Goal: Information Seeking & Learning: Learn about a topic

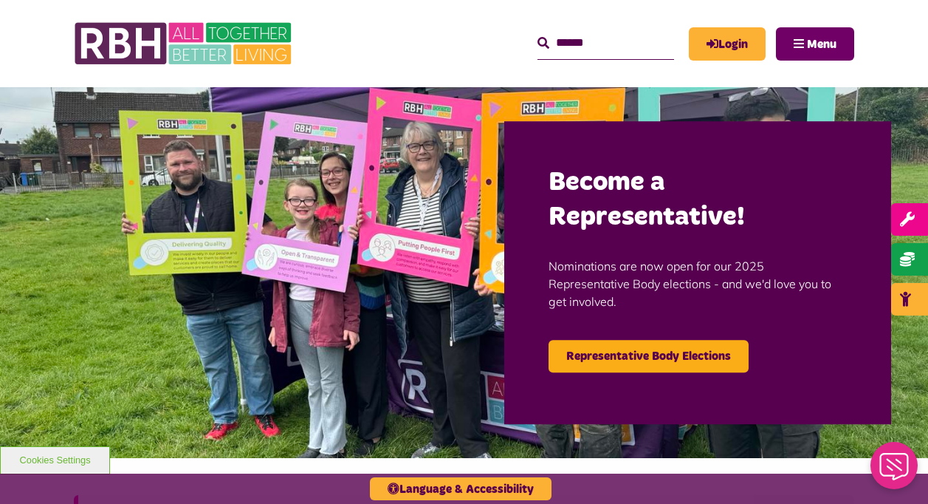
click at [816, 56] on button "Menu" at bounding box center [815, 43] width 78 height 33
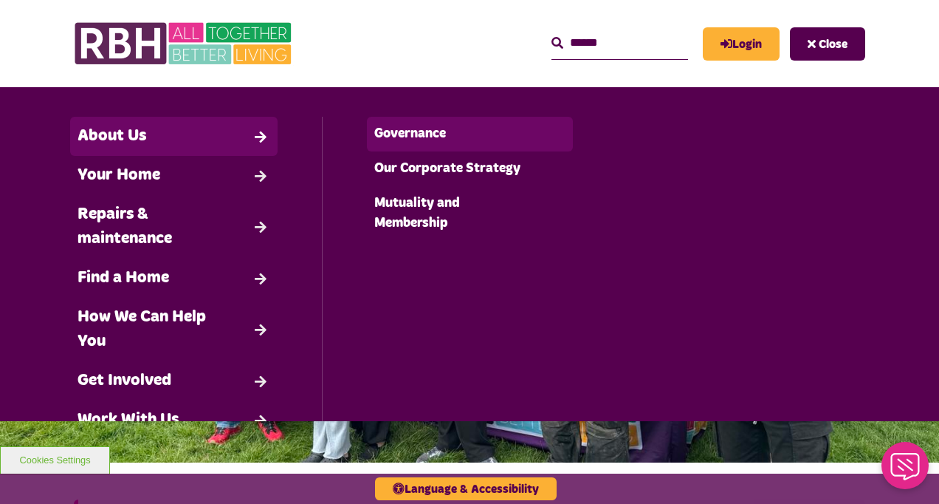
click at [401, 129] on link "Governance" at bounding box center [470, 134] width 207 height 35
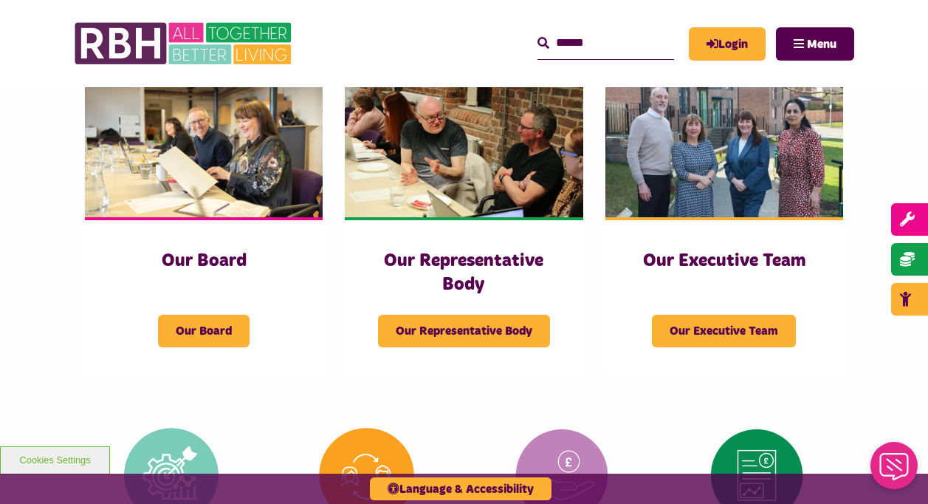
scroll to position [238, 0]
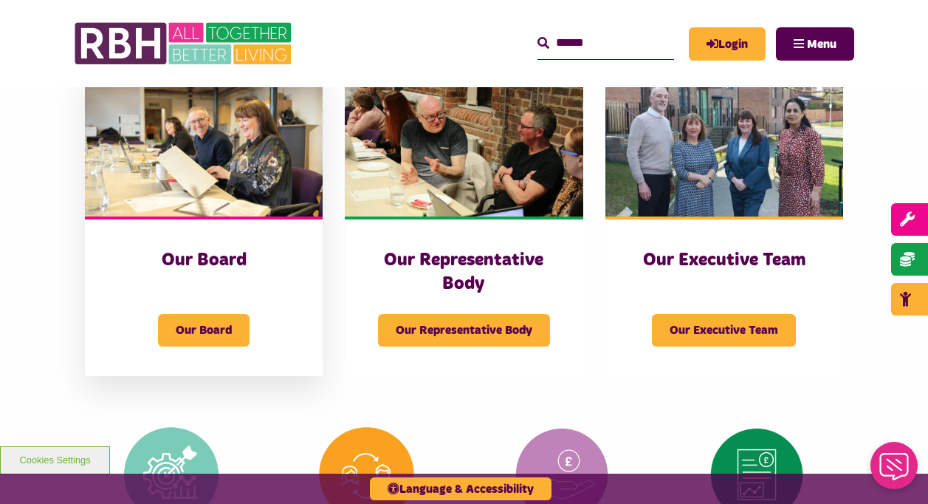
click at [190, 314] on span "Our Board" at bounding box center [204, 330] width 92 height 32
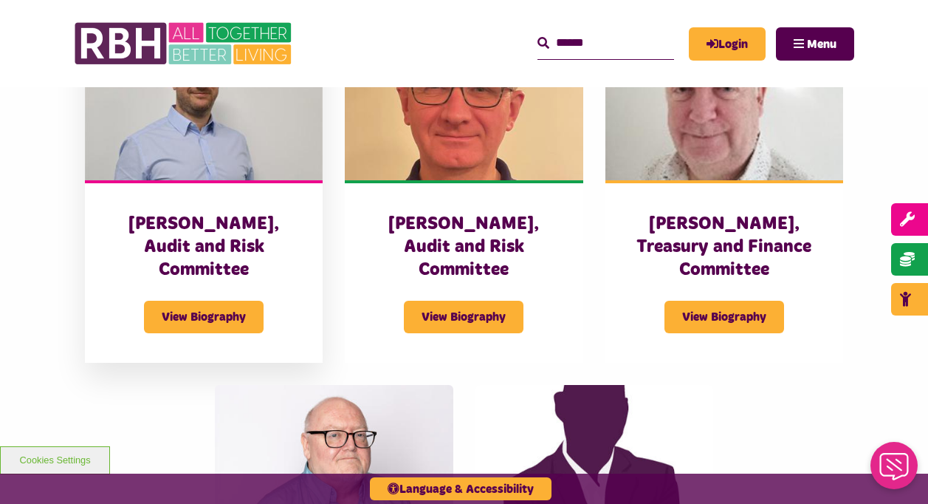
scroll to position [2903, 0]
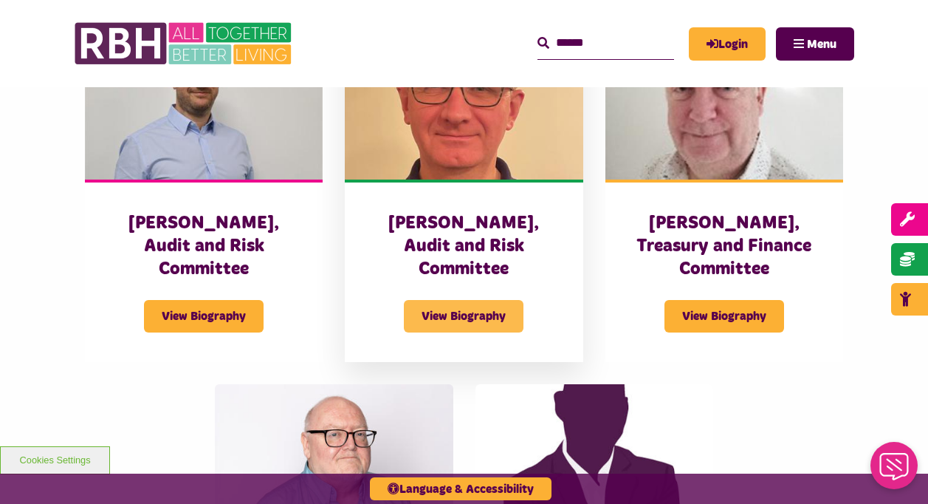
click at [442, 300] on span "View Biography" at bounding box center [464, 316] width 120 height 32
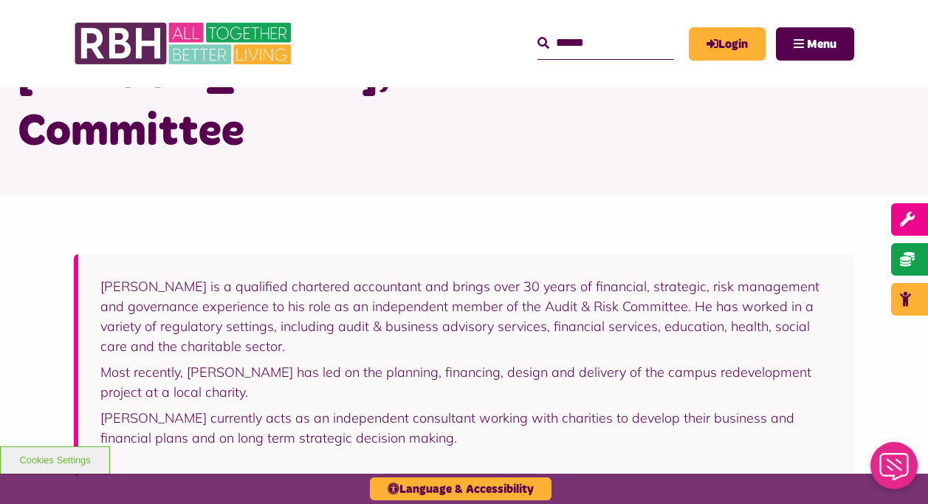
scroll to position [110, 0]
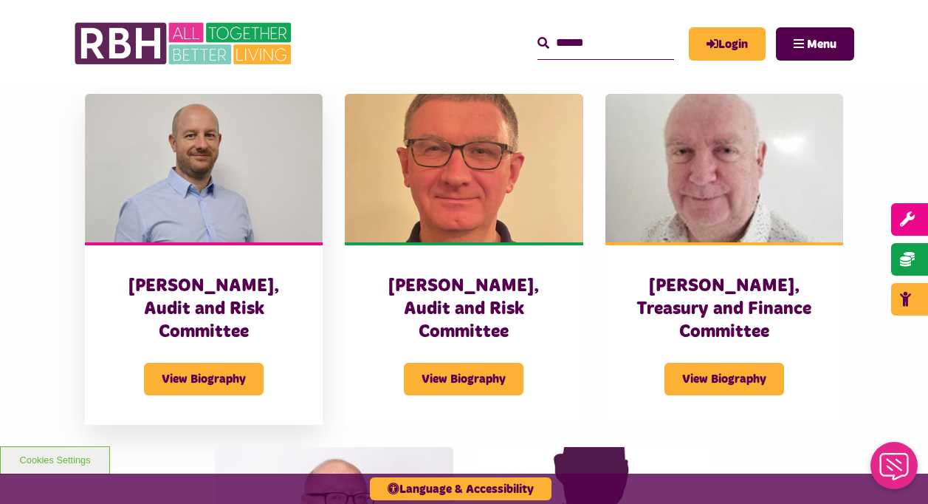
scroll to position [2843, 0]
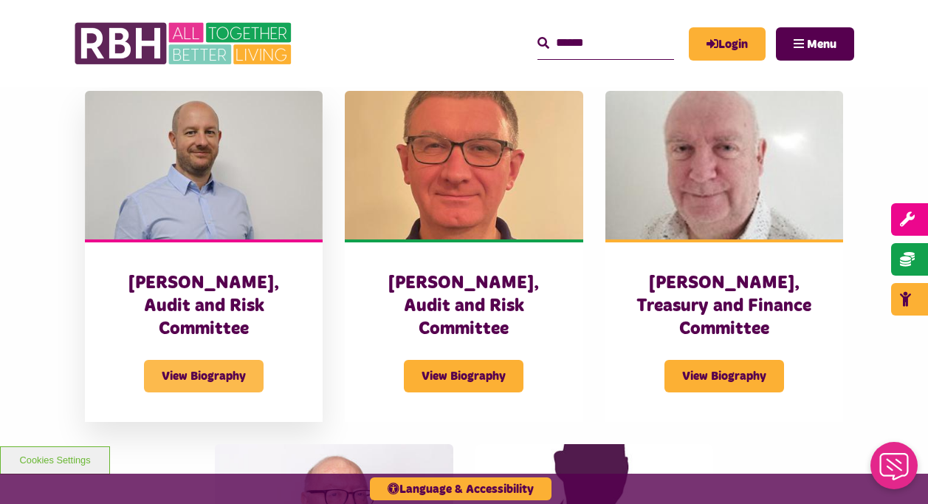
click at [193, 360] on span "View Biography" at bounding box center [204, 376] width 120 height 32
